Goal: Task Accomplishment & Management: Use online tool/utility

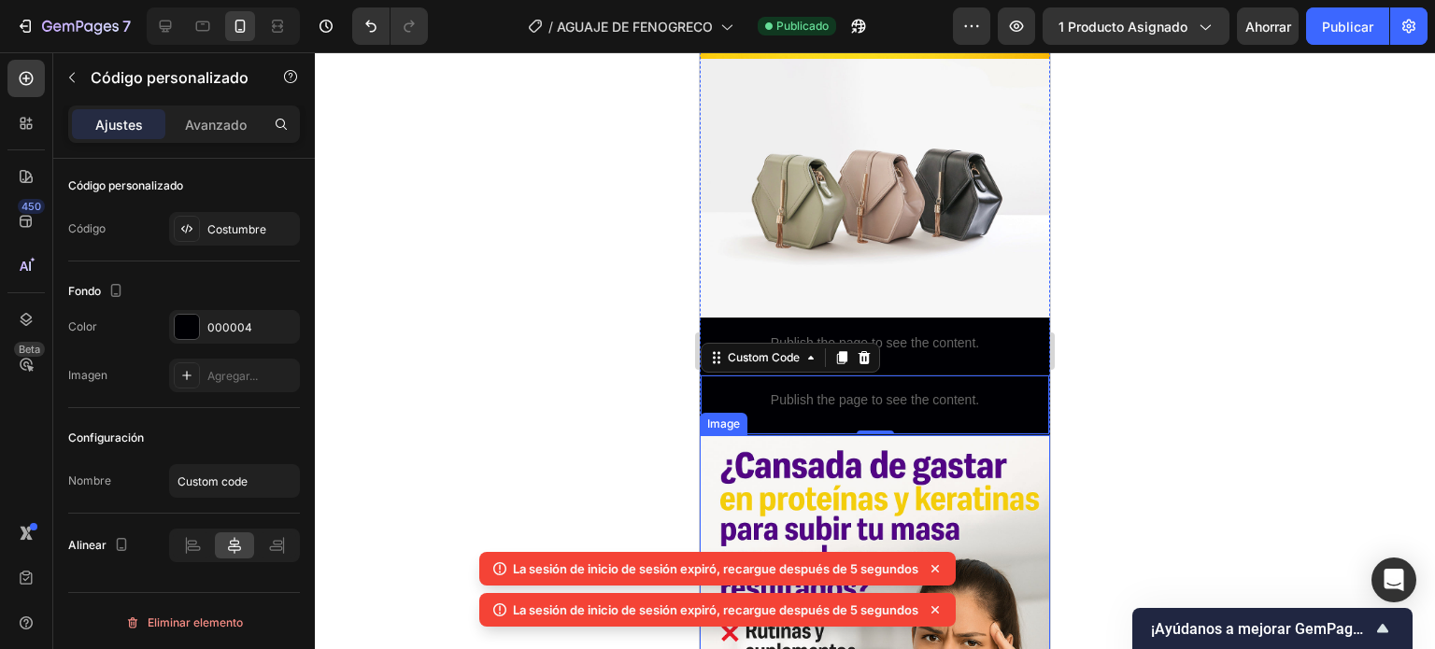
scroll to position [1568, 0]
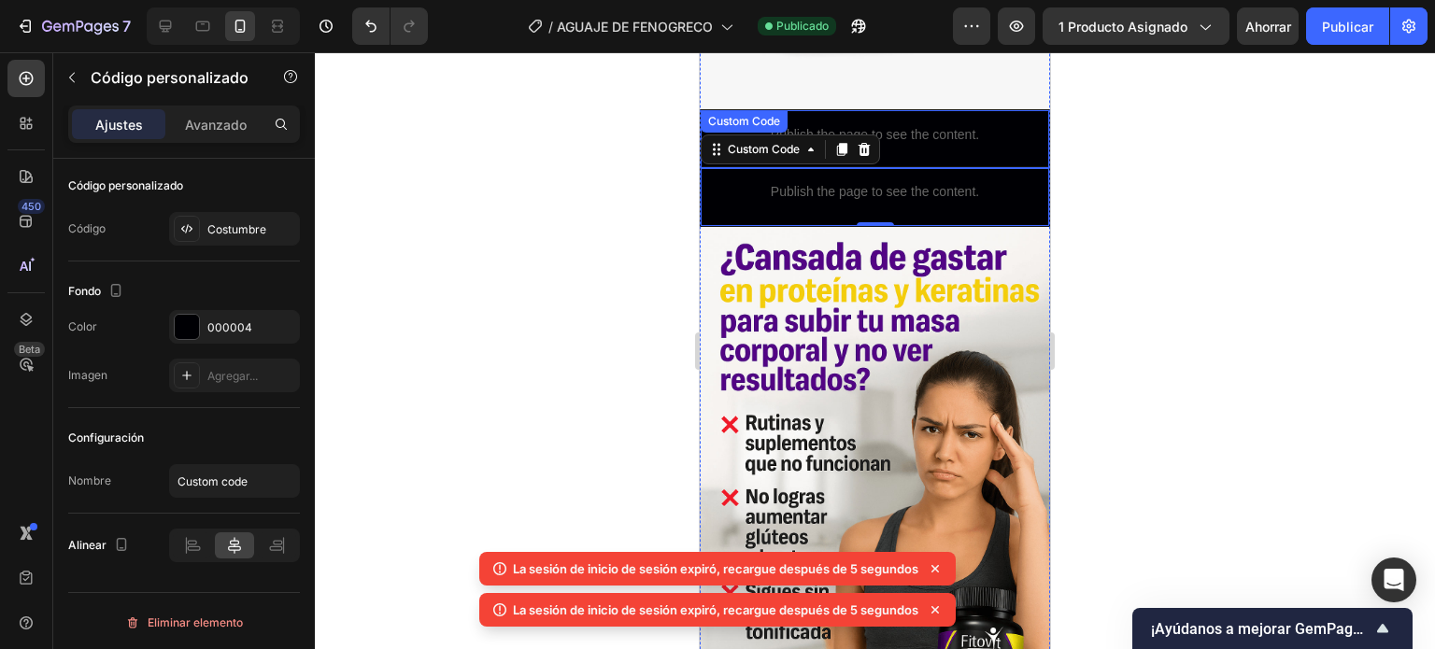
click at [920, 125] on p "Publish the page to see the content." at bounding box center [875, 135] width 348 height 20
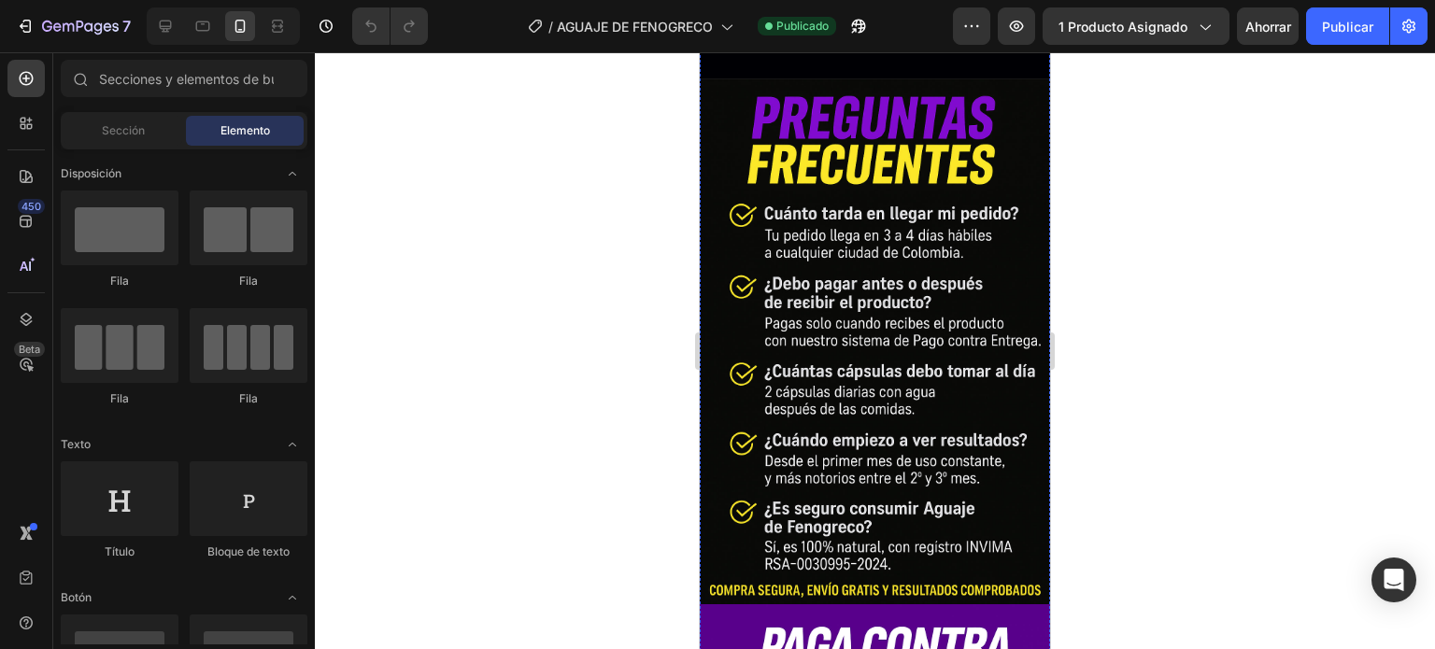
scroll to position [1214, 0]
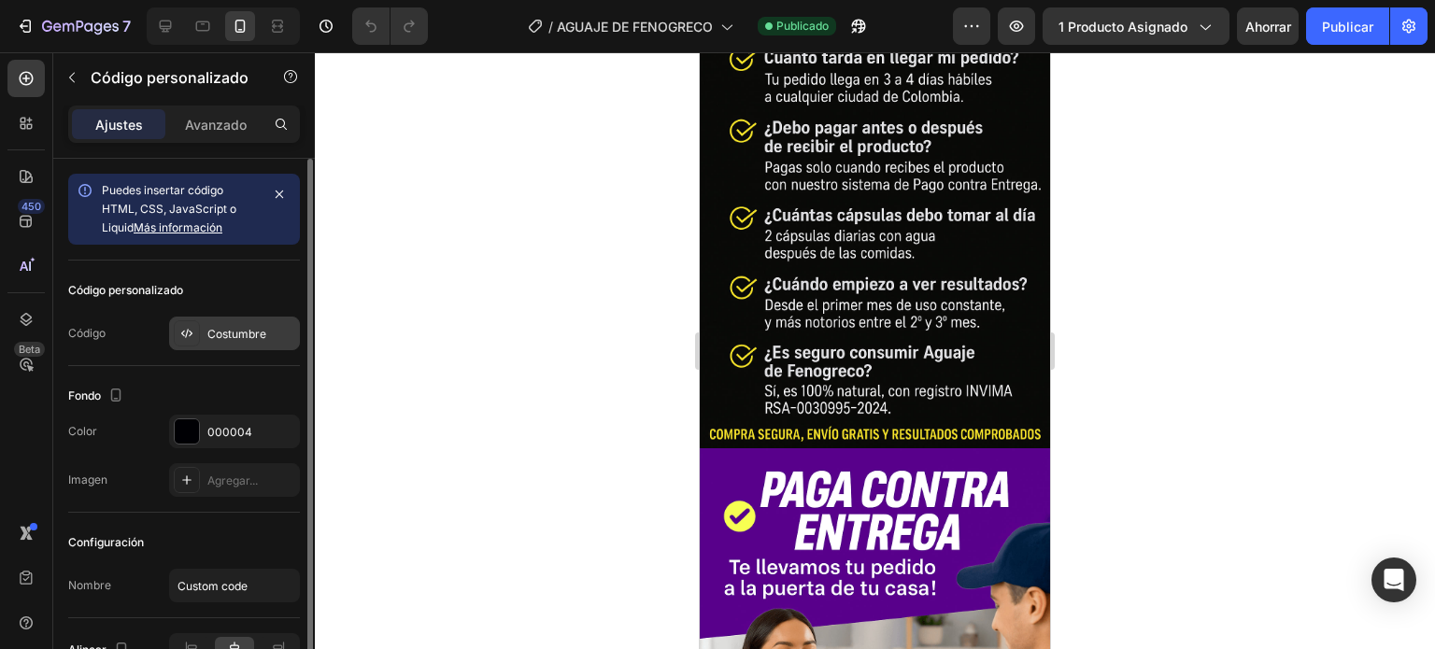
click at [227, 332] on font "Costumbre" at bounding box center [236, 334] width 59 height 14
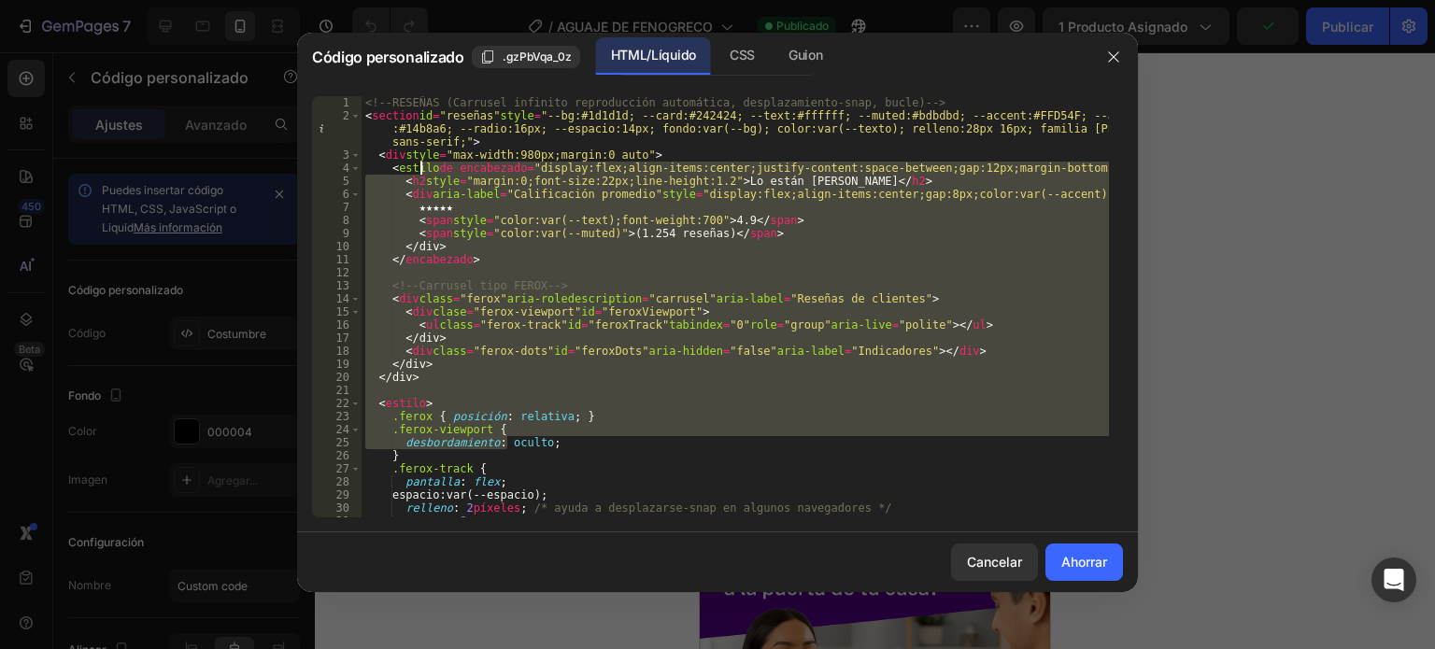
drag, startPoint x: 557, startPoint y: 411, endPoint x: 418, endPoint y: 162, distance: 285.2
click at [418, 162] on div "<!-- RESEÑAS (Carrusel infinito reproducción automática, desplazamiento-snap, b…" at bounding box center [735, 319] width 747 height 447
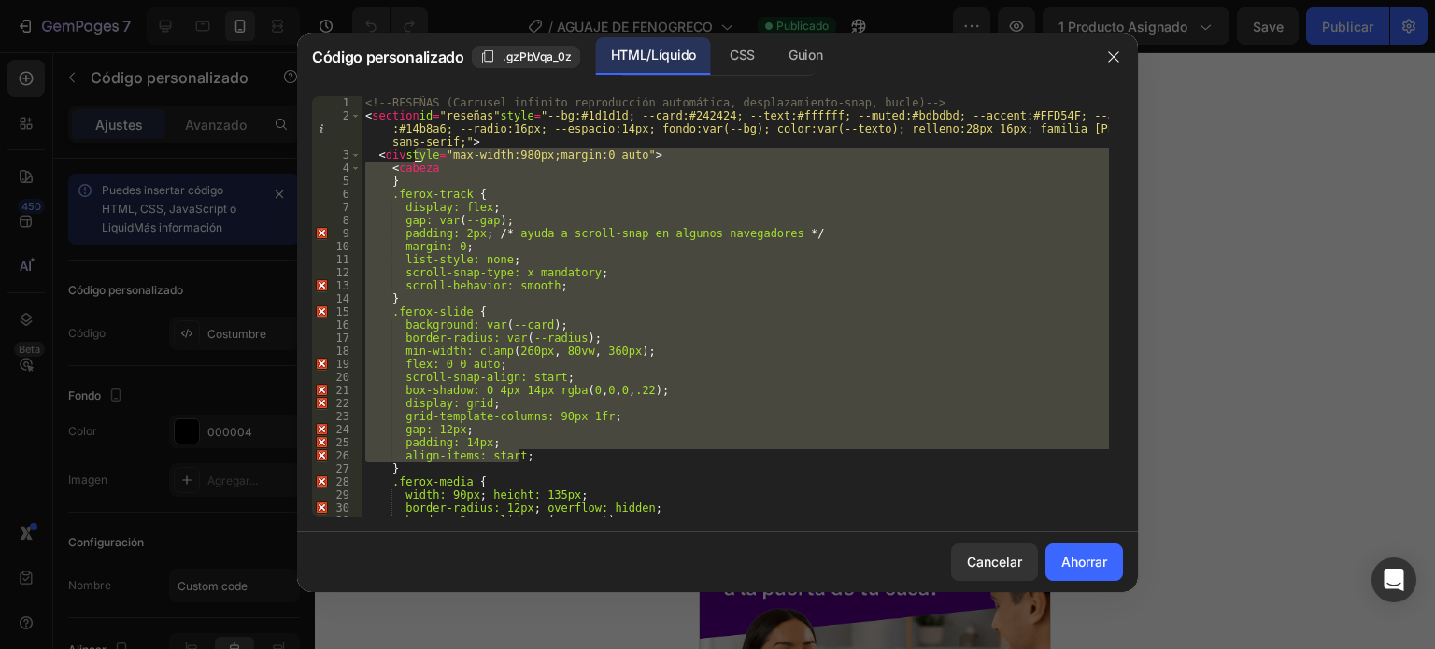
drag, startPoint x: 540, startPoint y: 385, endPoint x: 415, endPoint y: 150, distance: 265.8
click at [415, 150] on div "<!-- RESEÑAS (Carrusel infinito reproducción automática, desplazamiento-snap, b…" at bounding box center [735, 319] width 747 height 447
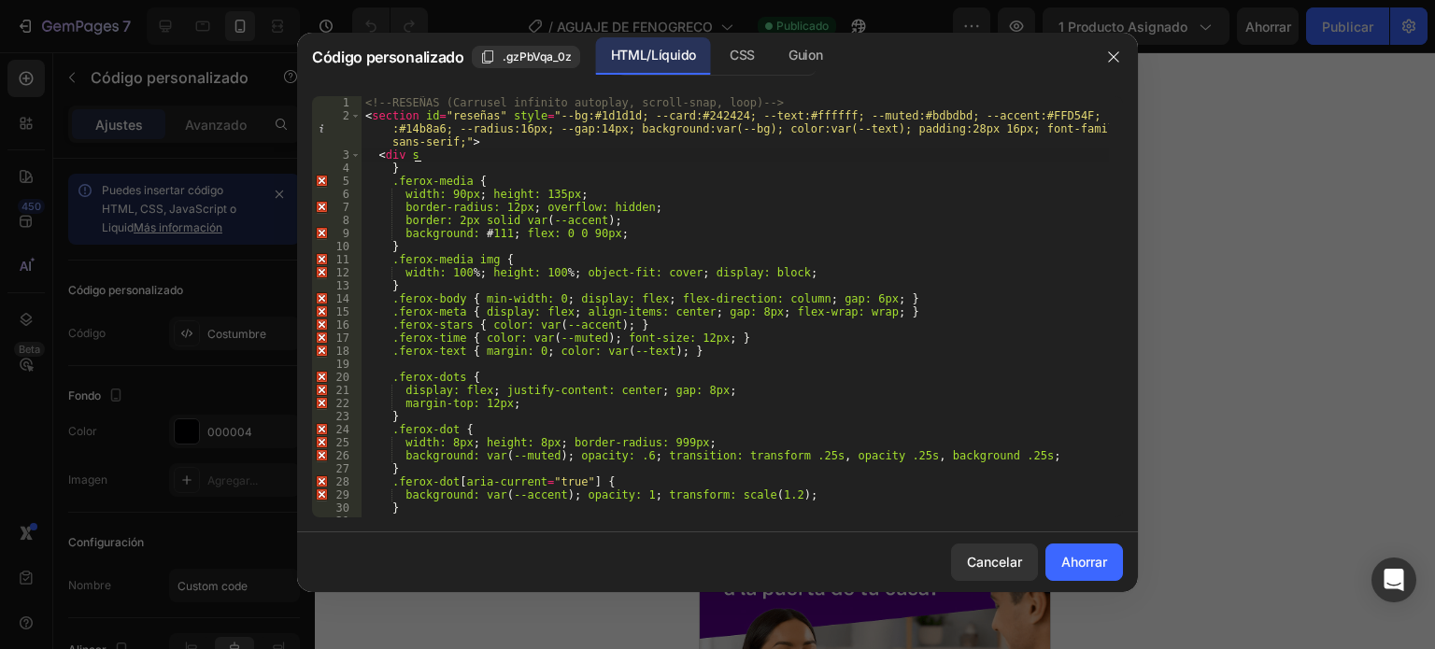
drag, startPoint x: 599, startPoint y: 439, endPoint x: 463, endPoint y: 154, distance: 315.5
click at [380, 148] on div "<!-- RESEÑAS (Carrusel infinito autoplay, scroll-snap, loop) --> < section id =…" at bounding box center [735, 319] width 747 height 447
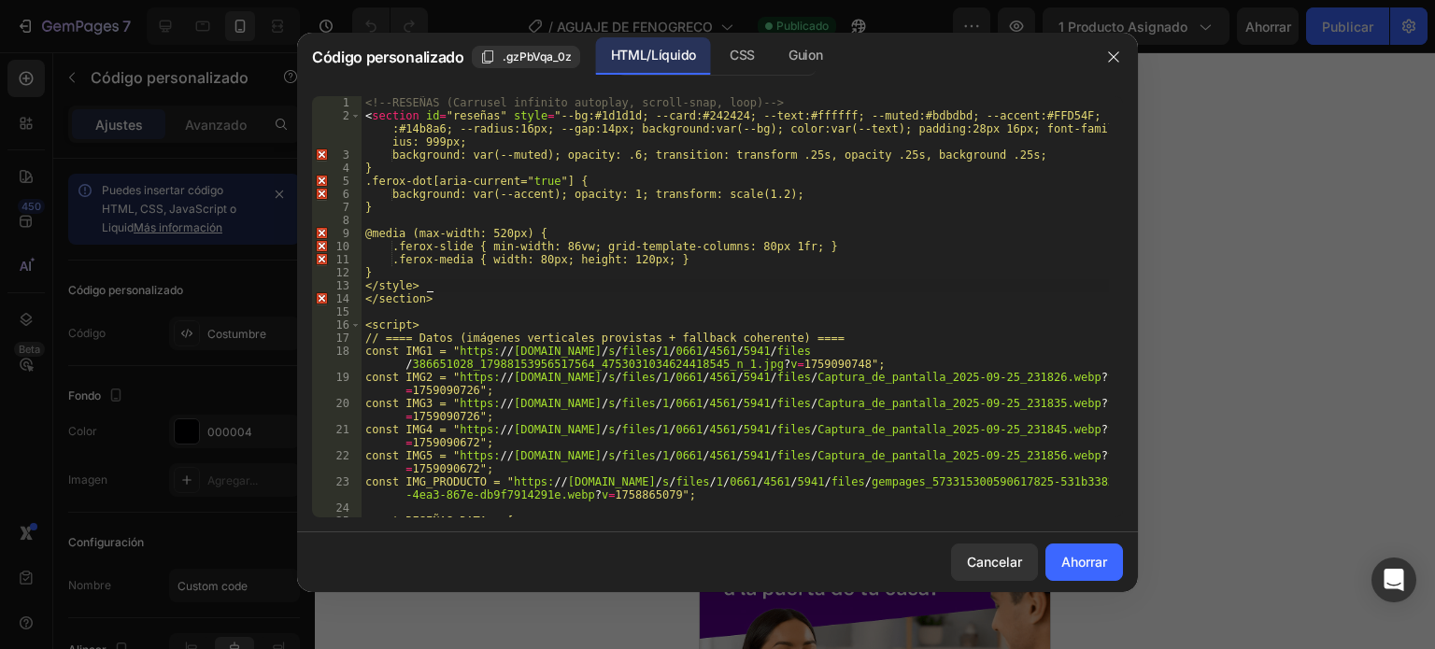
click at [587, 291] on div "<!-- RESEÑAS (Carrusel infinito autoplay, scroll-snap, loop) --> < section id =…" at bounding box center [735, 326] width 747 height 461
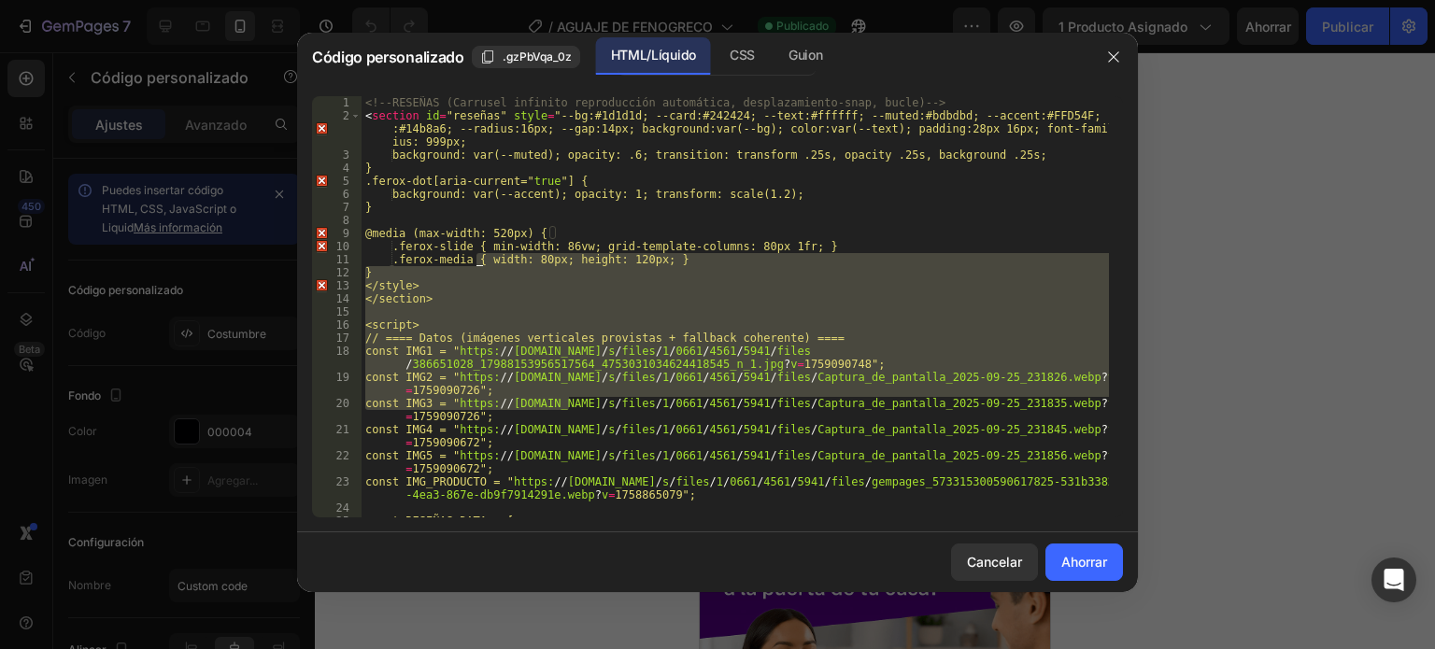
drag, startPoint x: 571, startPoint y: 400, endPoint x: 448, endPoint y: 149, distance: 278.7
click at [426, 145] on div "<!-- RESEÑAS (Carrusel infinito reproducción automática, desplazamiento-snap, b…" at bounding box center [735, 326] width 747 height 461
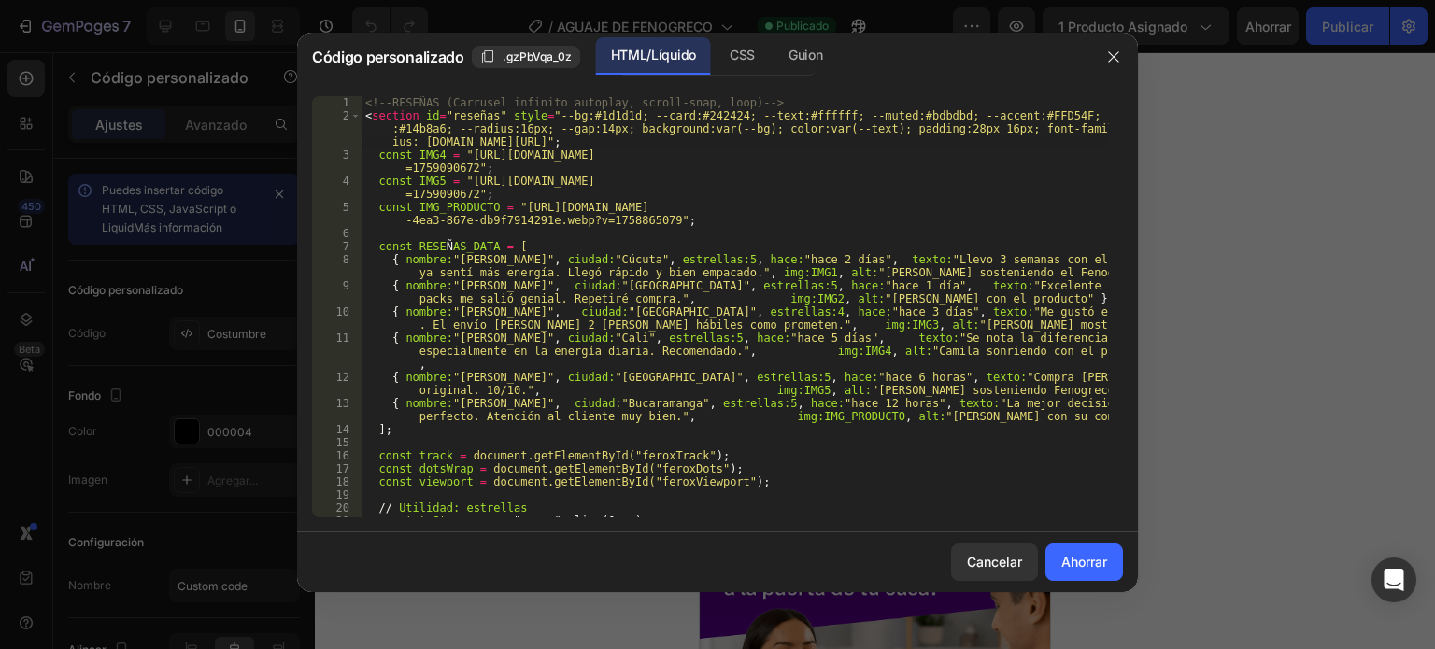
click at [670, 425] on div "<!-- RESEÑAS (Carrusel infinito autoplay, scroll-snap, loop) --> < section id =…" at bounding box center [735, 319] width 747 height 447
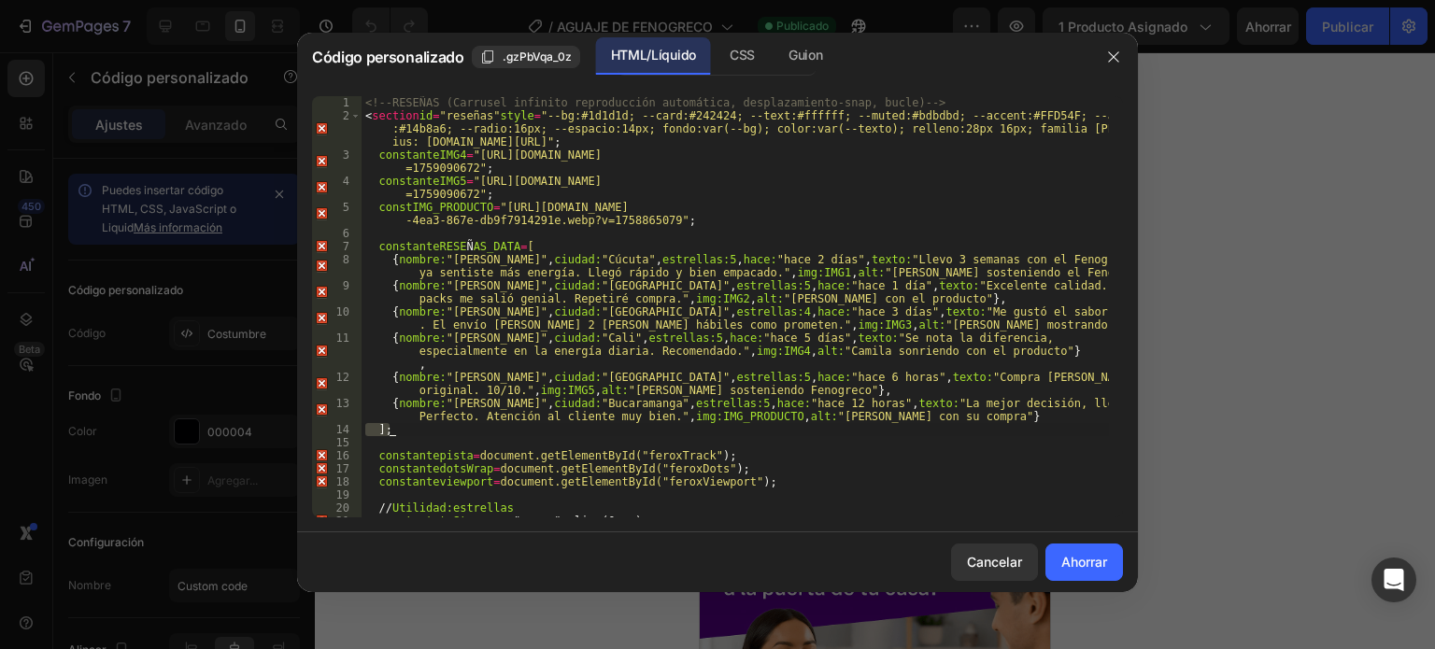
type textarea "];"
click at [670, 425] on div "<!-- RESEÑAS (Carrusel infinito reproducción automática, desplazamiento-snap, b…" at bounding box center [735, 319] width 747 height 447
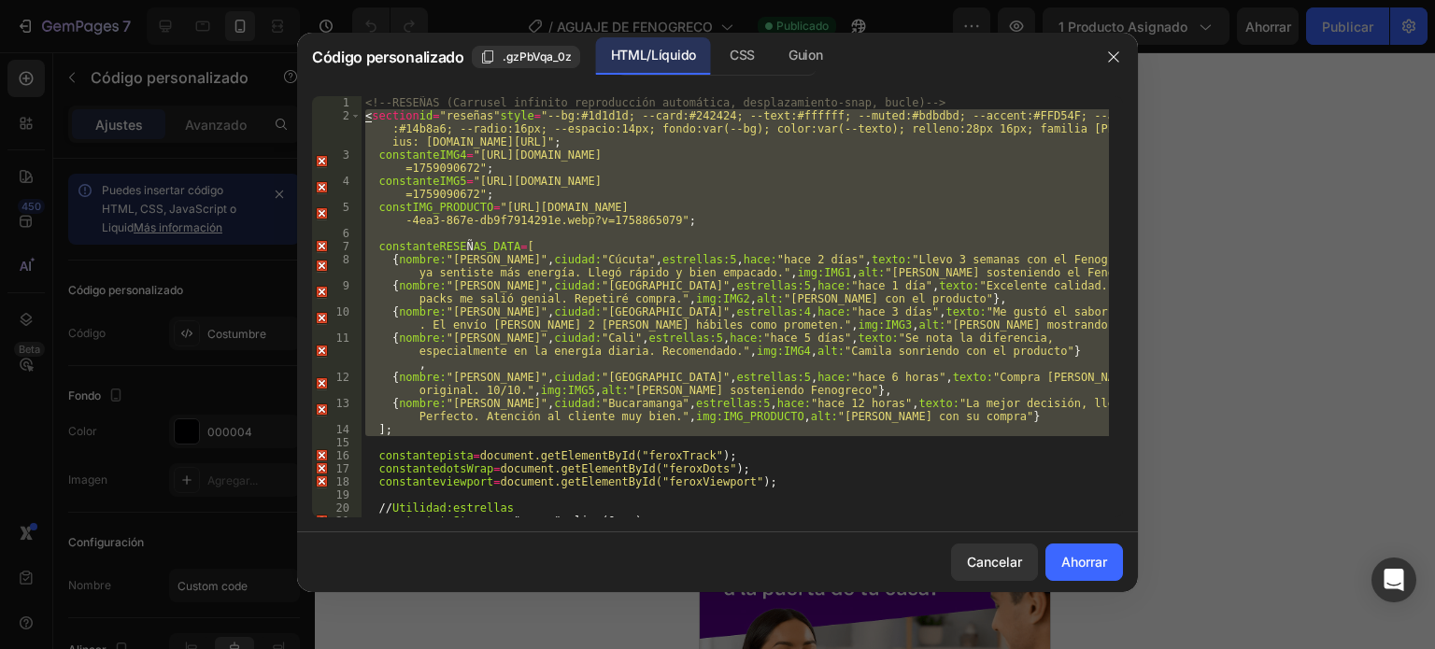
drag, startPoint x: 670, startPoint y: 425, endPoint x: 428, endPoint y: 135, distance: 377.4
click at [428, 135] on div "<!-- RESEÑAS (Carrusel infinito reproducción automática, desplazamiento-snap, b…" at bounding box center [735, 319] width 747 height 447
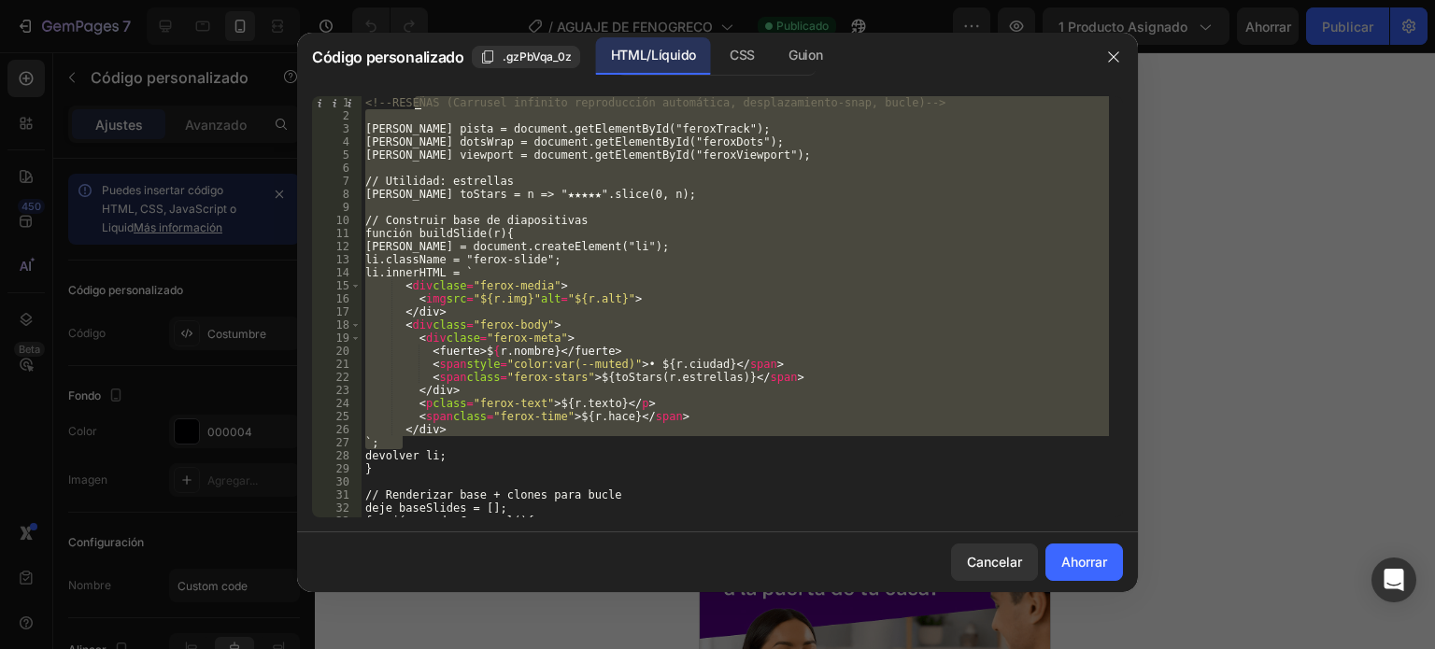
drag, startPoint x: 590, startPoint y: 429, endPoint x: 549, endPoint y: 224, distance: 208.7
click at [413, 106] on div "<!-- RESEÑAS (Carrusel infinito reproducción automática, desplazamiento-snap, b…" at bounding box center [735, 319] width 747 height 447
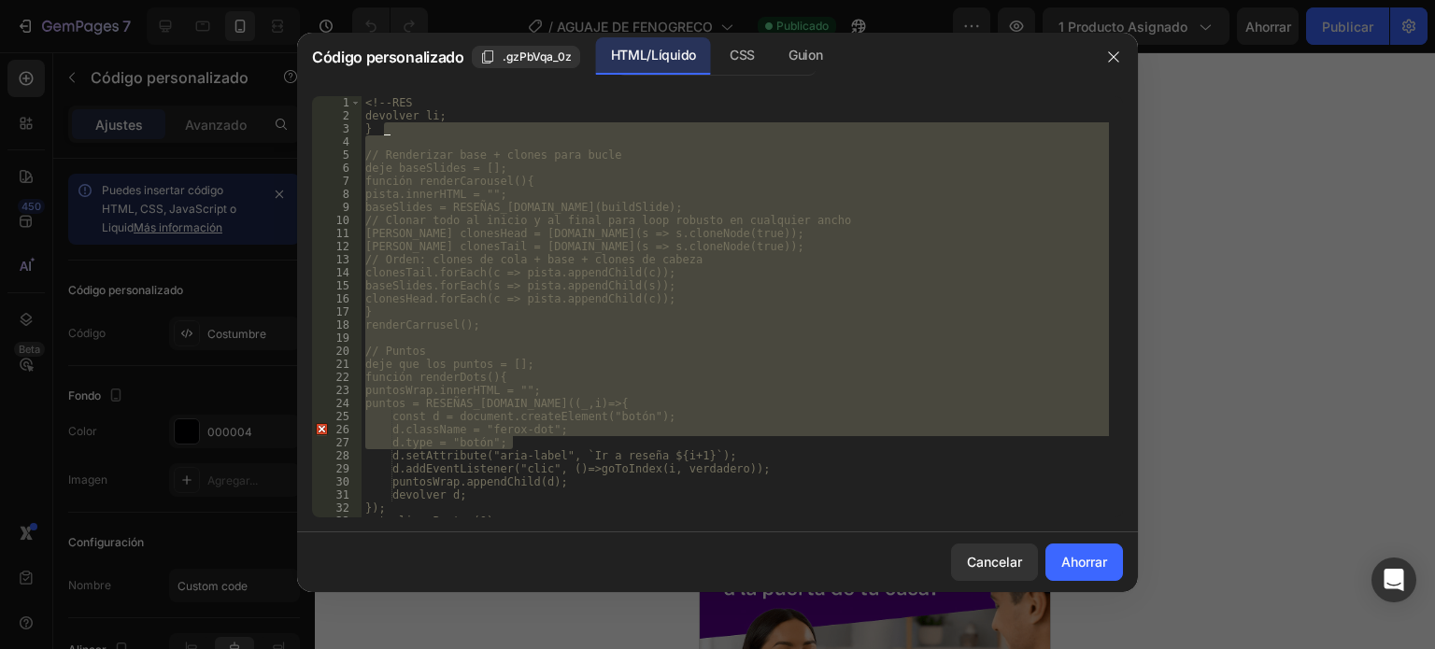
drag, startPoint x: 585, startPoint y: 443, endPoint x: 392, endPoint y: 122, distance: 373.8
click at [392, 122] on div "<!-- RES devolver li; } // Renderizar base + clones para bucle deje baseSlides …" at bounding box center [735, 319] width 747 height 447
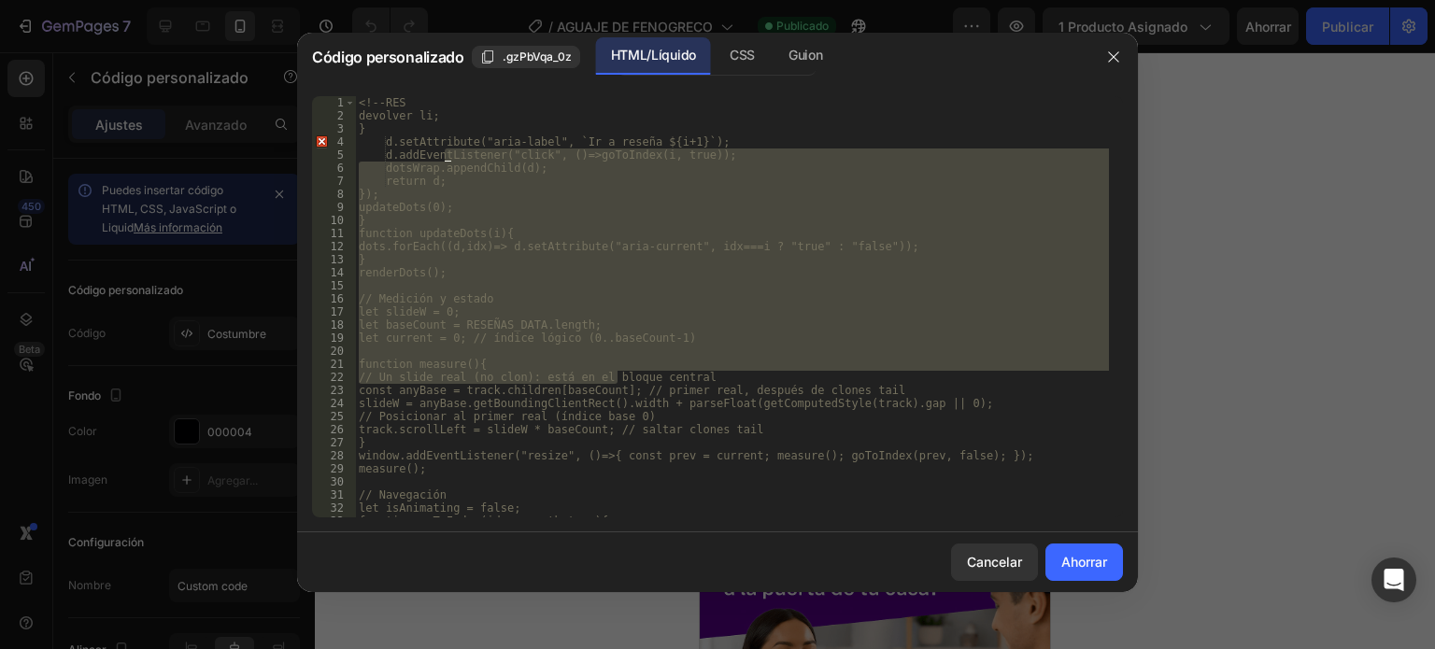
drag, startPoint x: 613, startPoint y: 375, endPoint x: 445, endPoint y: 152, distance: 278.7
click at [445, 152] on div "<!-- RES devolver li; } d.setAttribute("aria-label", `Ir a reseña ${i+1}`); d.a…" at bounding box center [732, 319] width 754 height 447
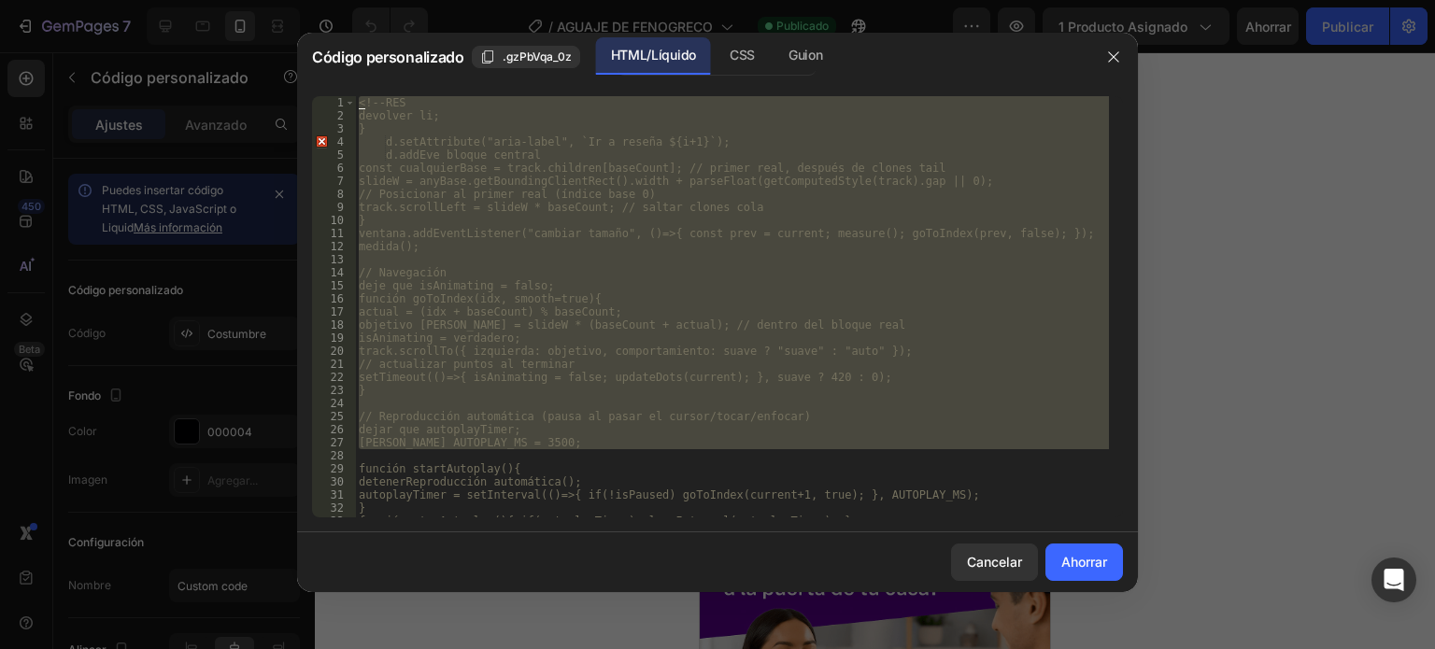
drag, startPoint x: 612, startPoint y: 446, endPoint x: 374, endPoint y: 82, distance: 434.5
click at [374, 82] on div "d.addEve bloque central 1 2 3 4 5 6 7 8 9 10 11 12 13 14 15 16 17 18 19 20 21 2…" at bounding box center [717, 306] width 841 height 451
type textarea "<!-- RES return li;"
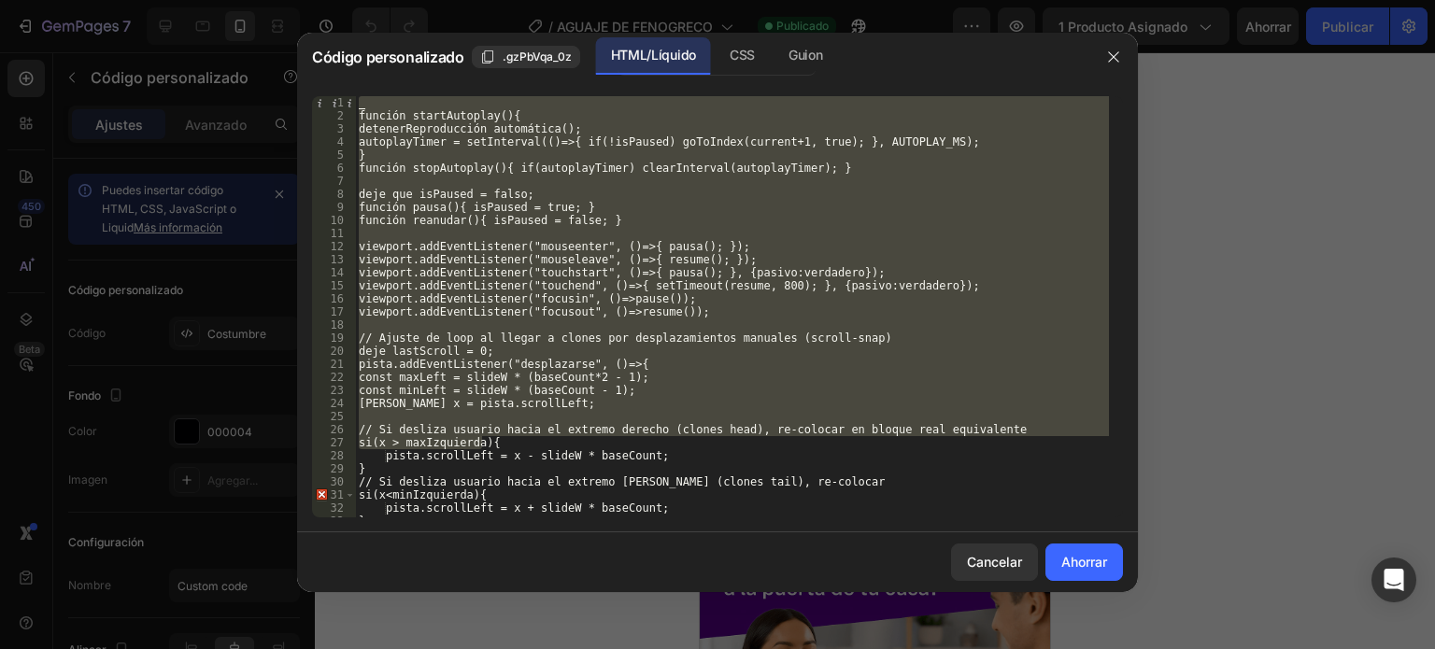
drag, startPoint x: 578, startPoint y: 322, endPoint x: 377, endPoint y: 89, distance: 308.0
click at [377, 89] on div "1 2 3 4 5 6 7 8 9 10 11 12 13 14 15 16 17 18 19 20 21 22 23 24 25 26 27 28 29 3…" at bounding box center [717, 306] width 841 height 451
type textarea "function startAutoplay(){"
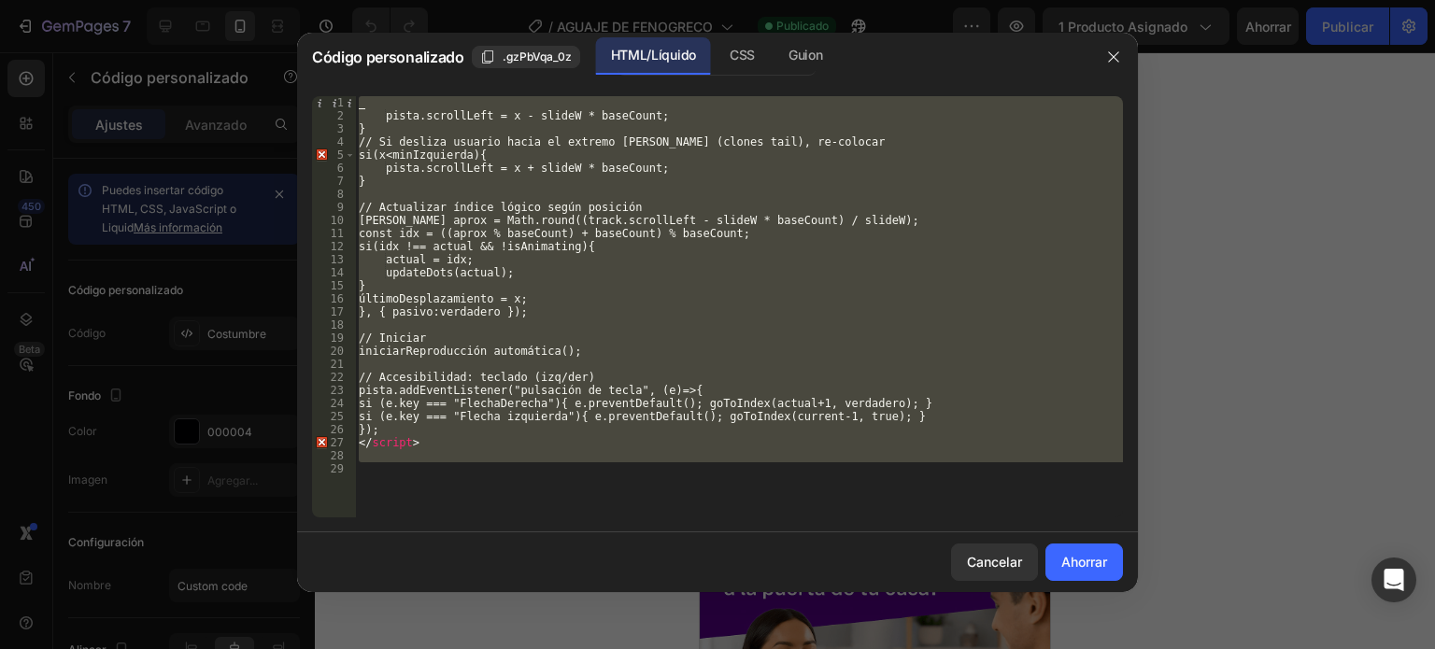
drag, startPoint x: 505, startPoint y: 421, endPoint x: 348, endPoint y: 82, distance: 373.6
click at [348, 82] on div "1 2 3 4 5 6 7 8 9 10 11 12 13 14 15 16 17 18 19 20 21 22 23 24 25 26 27 28 29 p…" at bounding box center [717, 306] width 841 height 451
type textarea "track.scrollLeft = x - slideW * baseCount;"
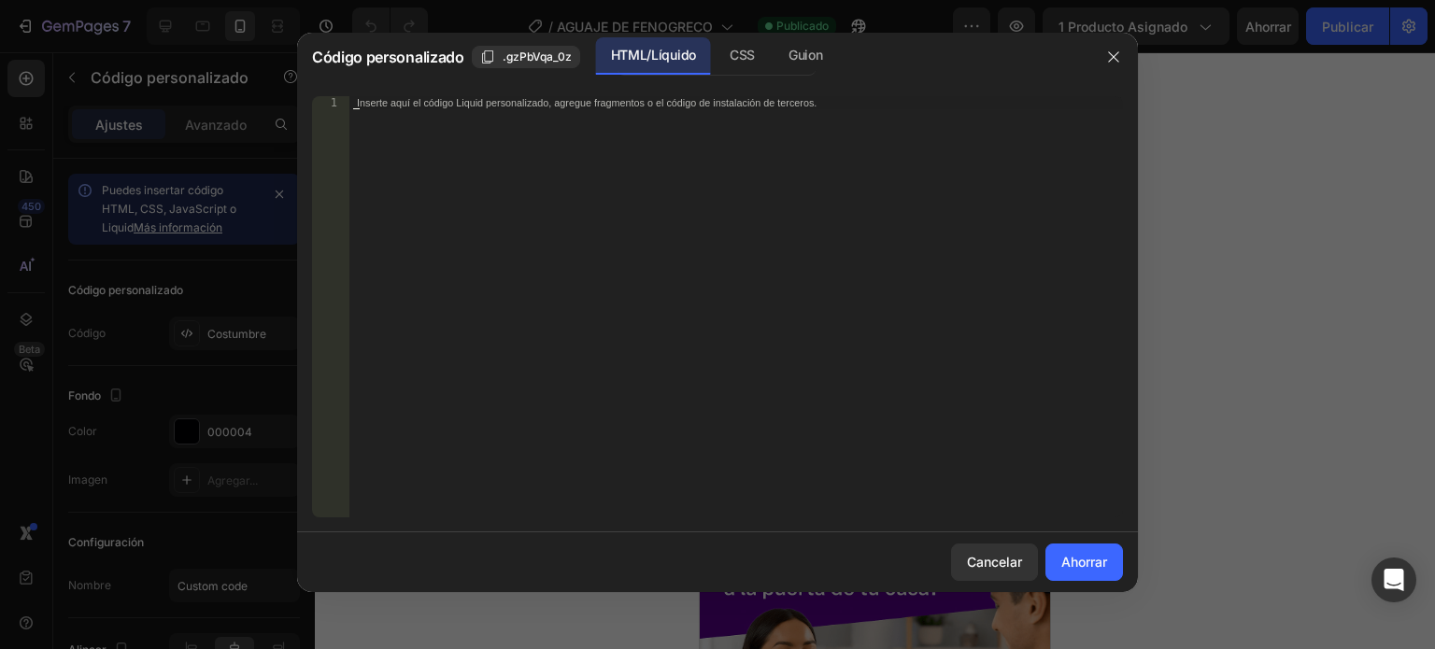
click at [639, 106] on font "Inserte aquí el código Liquid personalizado, agregue fragmentos o el código de …" at bounding box center [587, 102] width 460 height 12
drag, startPoint x: 907, startPoint y: 106, endPoint x: 376, endPoint y: 104, distance: 531.5
click at [376, 104] on div "Inserte aquí el código Liquid personalizado, agregue fragmentos o el código de …" at bounding box center [697, 102] width 681 height 12
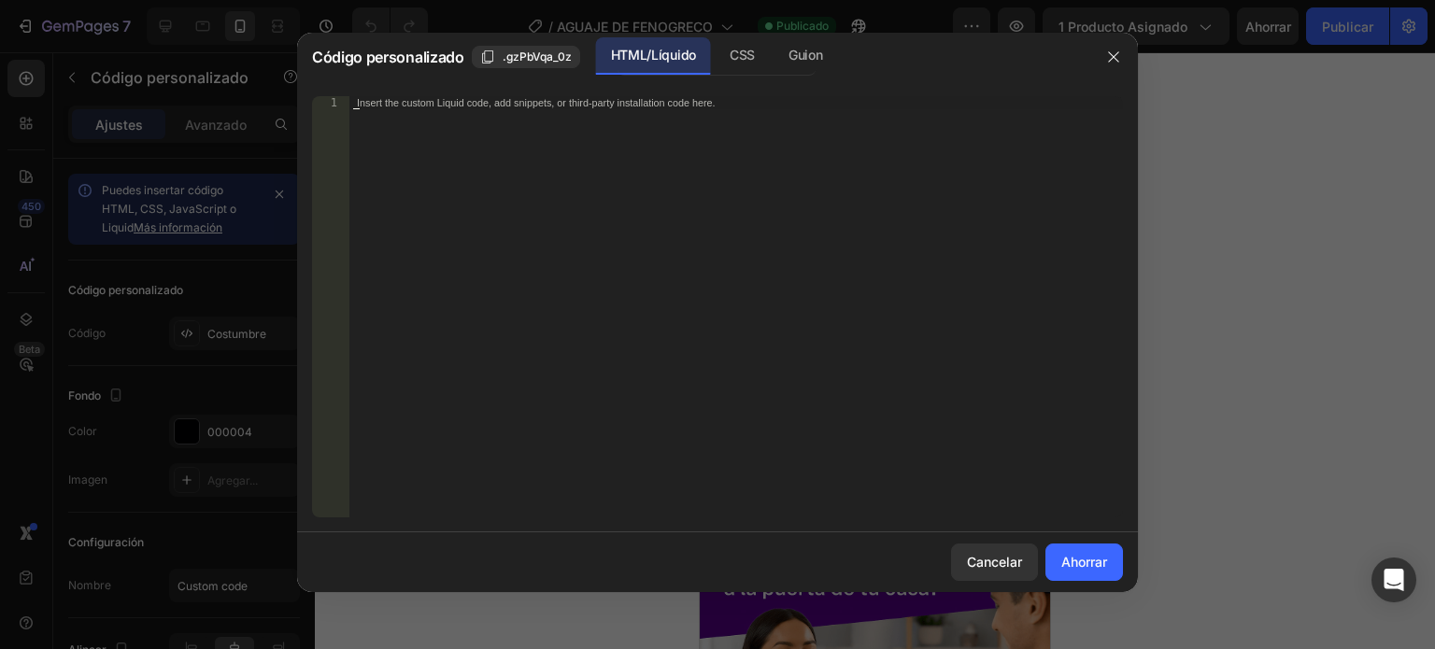
click at [376, 104] on div "Insert the custom Liquid code, add snippets, or third-party installation code h…" at bounding box center [697, 102] width 681 height 12
click at [376, 104] on font "Inserte aquí el código Liquid personalizado, agregue fragmentos o el código de …" at bounding box center [587, 102] width 460 height 12
click at [376, 104] on div "Insert the custom Liquid code, add snippets, or third-party installation code h…" at bounding box center [697, 102] width 681 height 12
click at [381, 102] on font "Inserte aquí el código Liquid personalizado, agregue fragmentos o el código de …" at bounding box center [587, 102] width 460 height 12
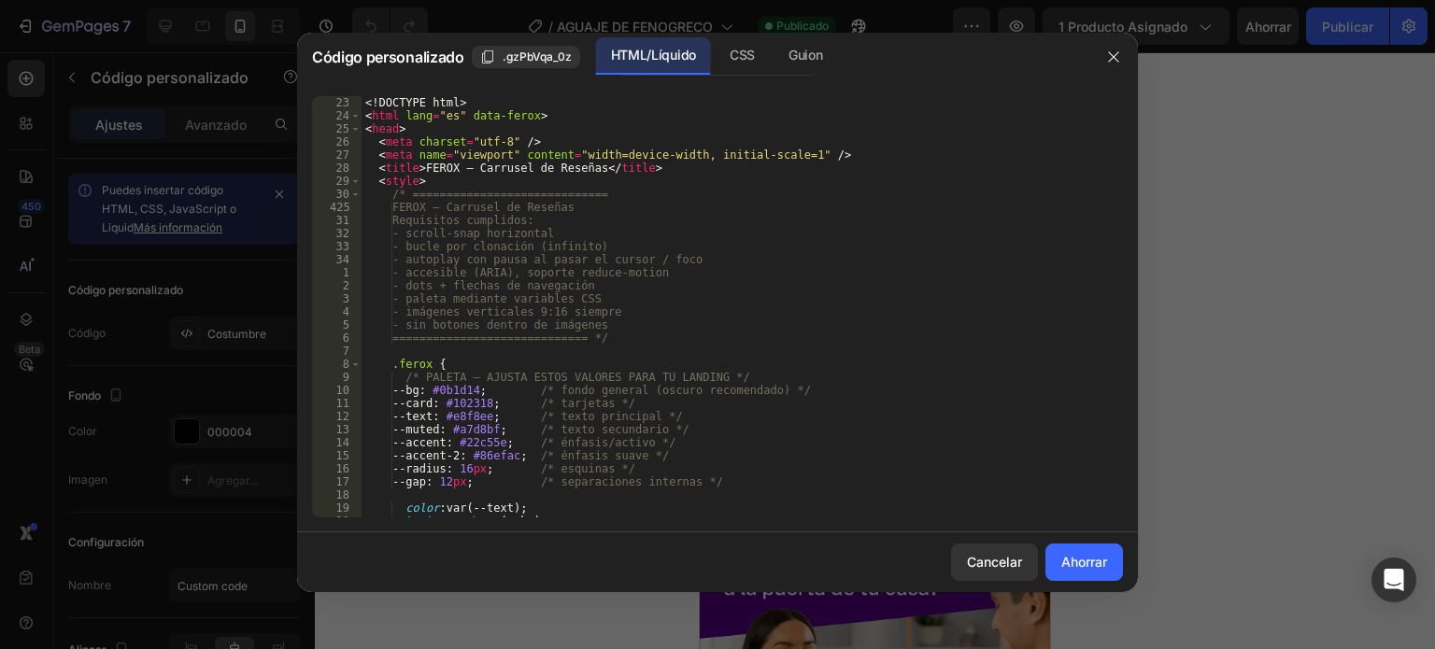
scroll to position [0, 0]
click at [1084, 561] on font "Ahorrar" at bounding box center [1084, 562] width 46 height 16
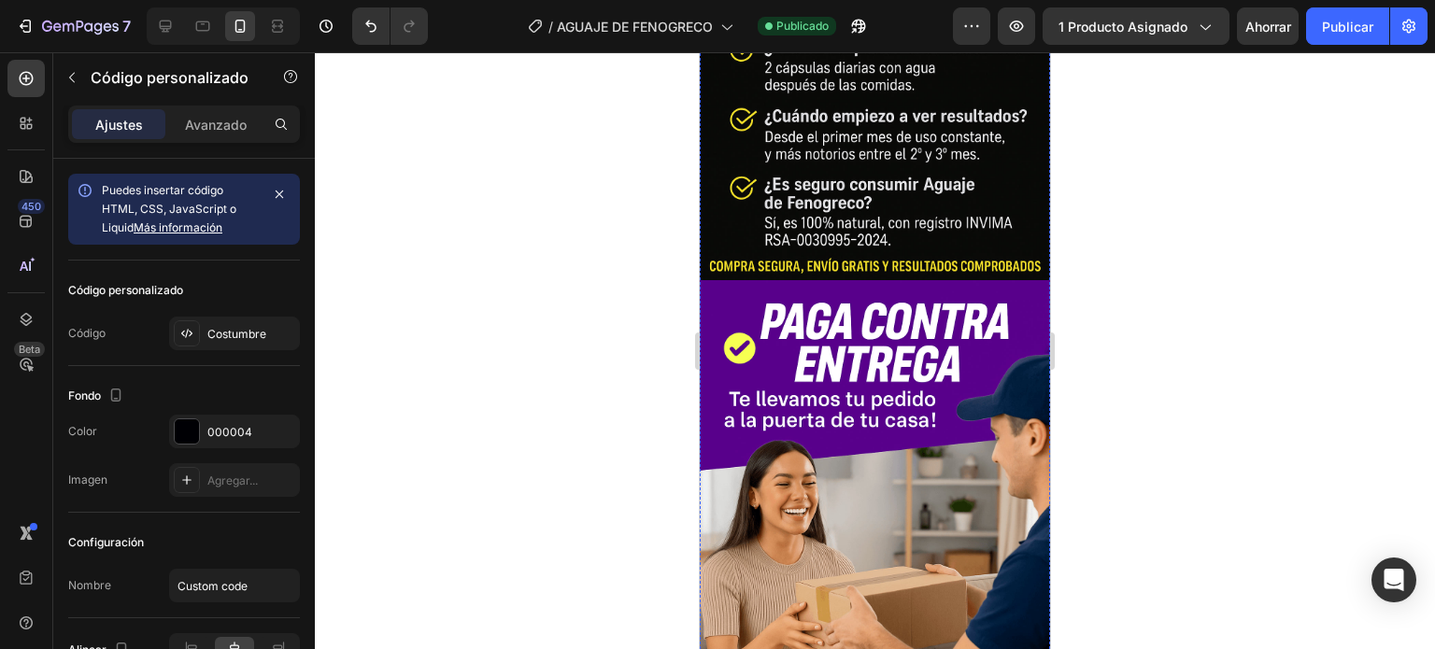
scroll to position [1401, 0]
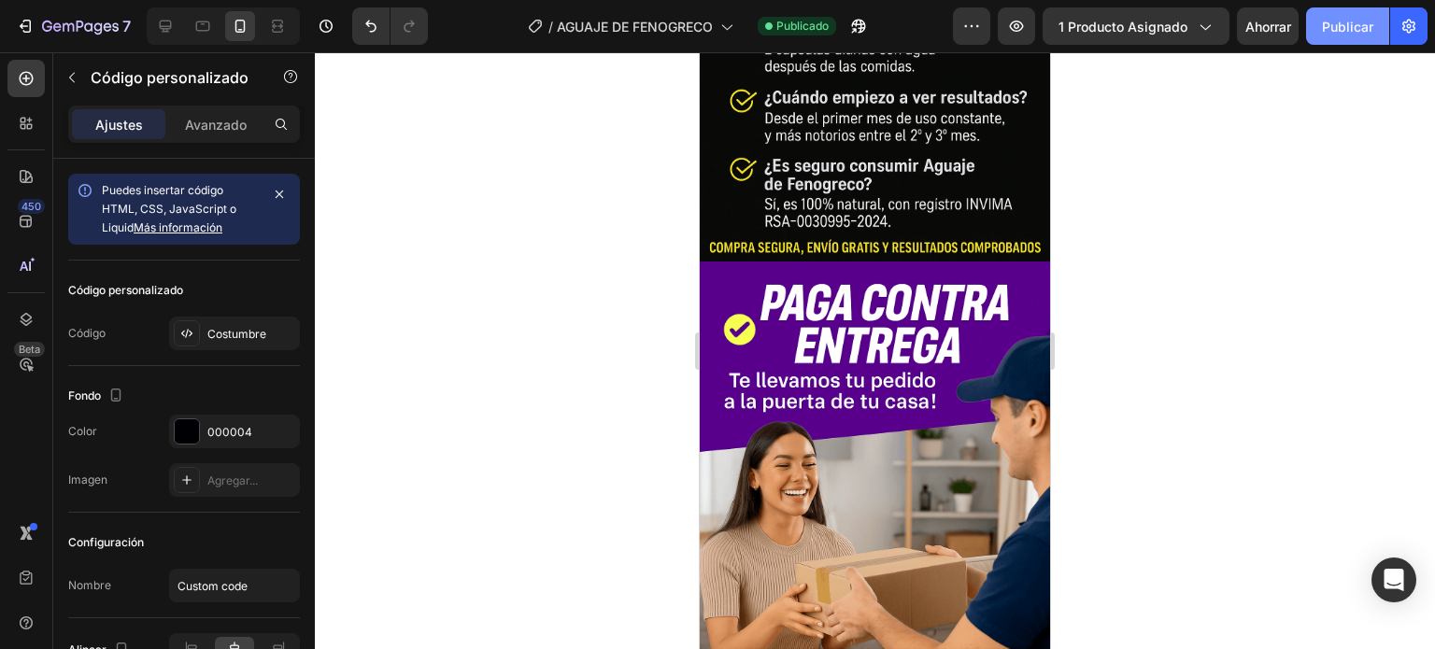
click at [1326, 34] on font "Publicar" at bounding box center [1347, 27] width 51 height 20
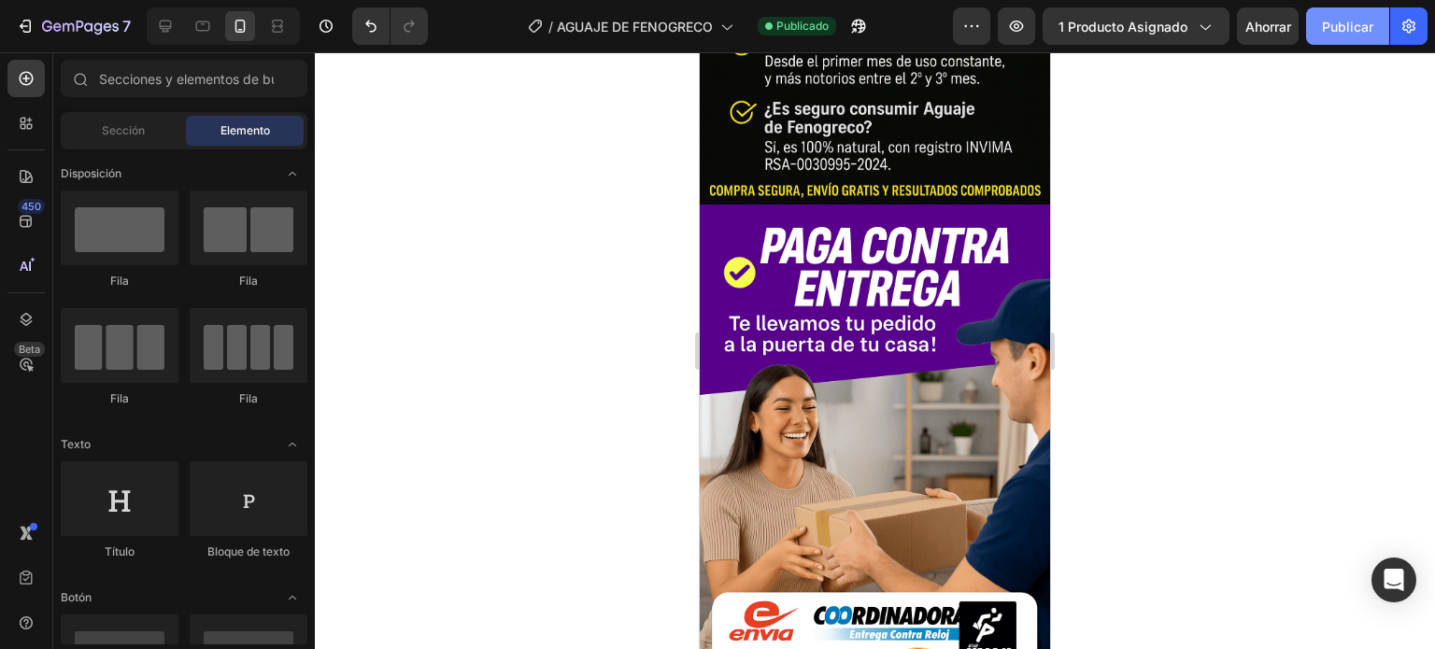
click at [1330, 25] on font "Publicar" at bounding box center [1347, 27] width 51 height 16
click at [1330, 10] on button "Publicar" at bounding box center [1347, 25] width 83 height 37
